Goal: Find specific page/section: Find specific page/section

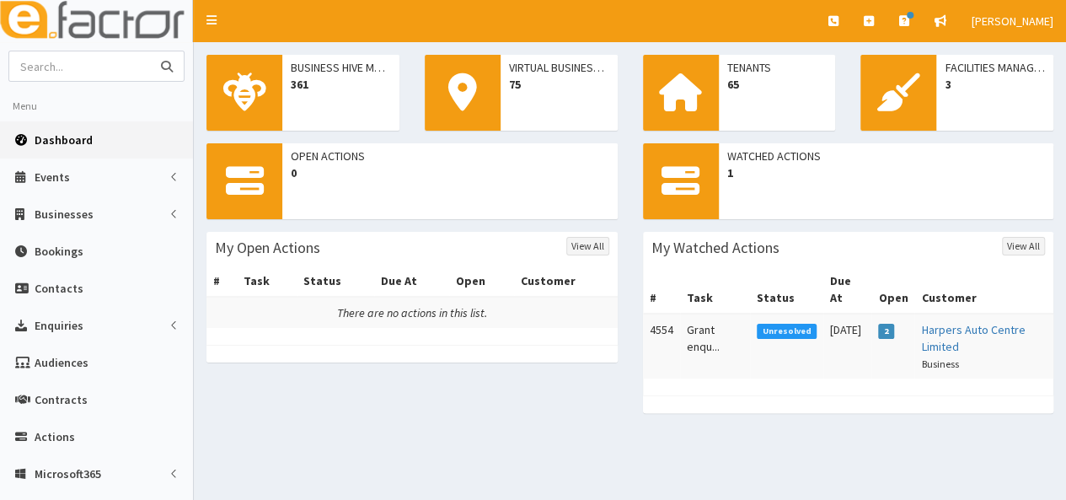
click at [68, 65] on input "text" at bounding box center [80, 65] width 142 height 29
type input "the van franchise"
click at [150, 51] on button "submit" at bounding box center [167, 65] width 34 height 29
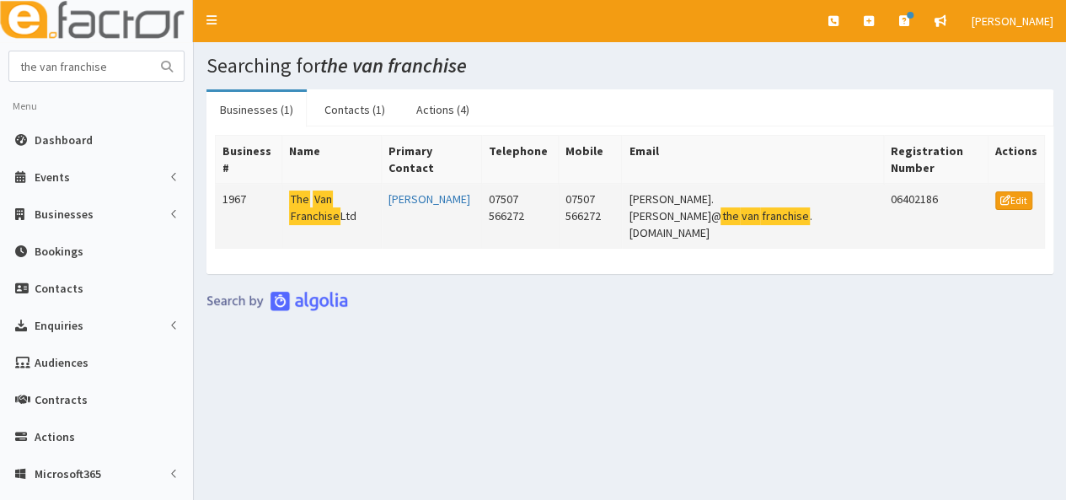
click at [340, 207] on mark "Franchise" at bounding box center [314, 216] width 51 height 18
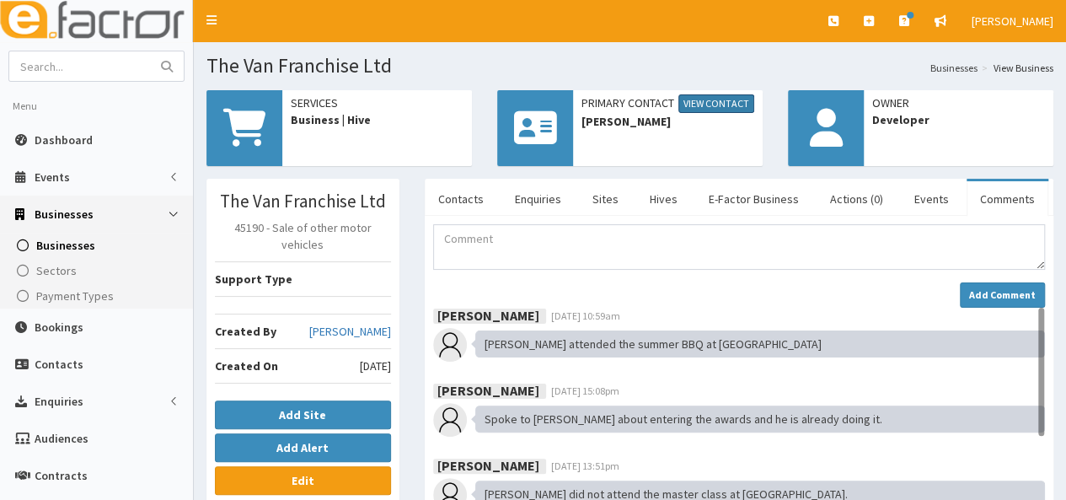
click at [713, 104] on link "View Contact" at bounding box center [716, 103] width 76 height 19
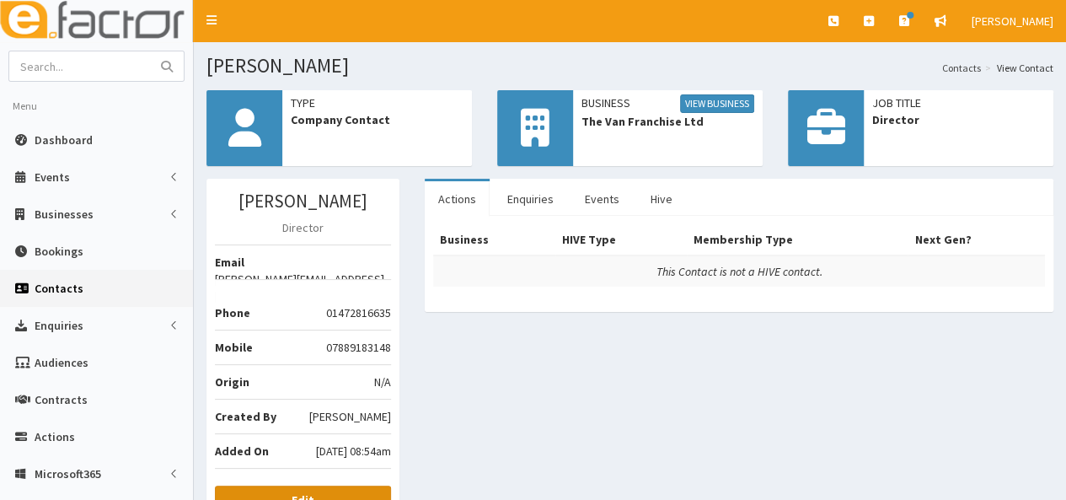
click at [286, 485] on link "Edit" at bounding box center [303, 499] width 176 height 29
